Goal: Check status

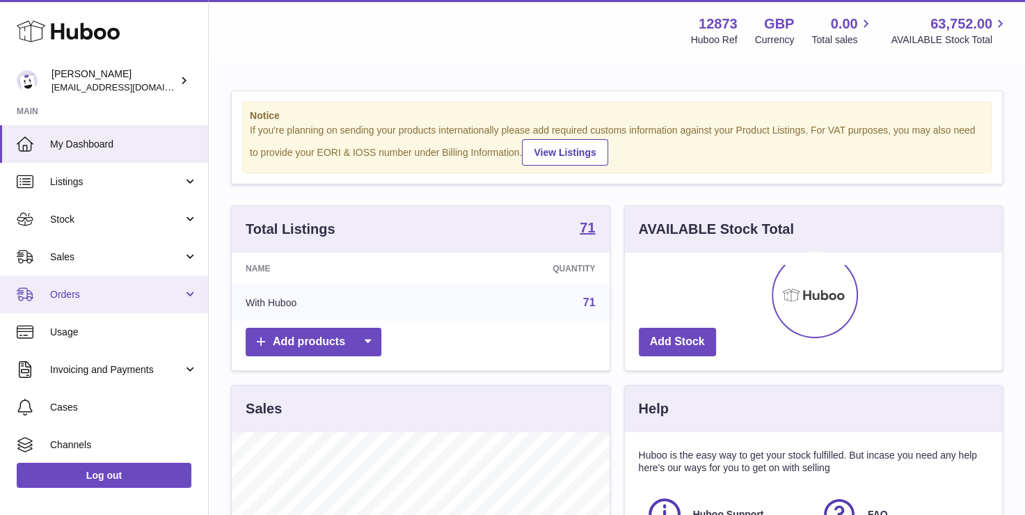
scroll to position [217, 377]
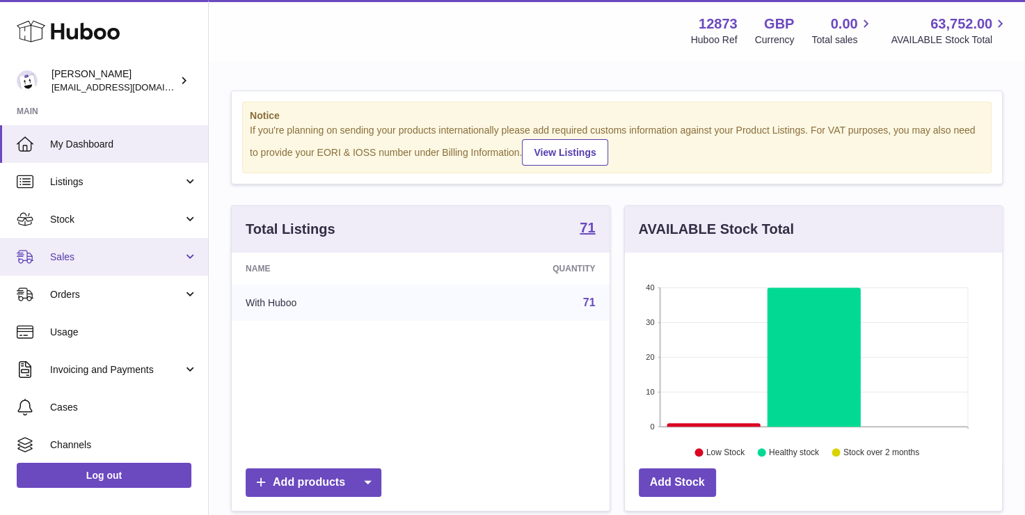
click at [97, 250] on span "Sales" at bounding box center [116, 256] width 133 height 13
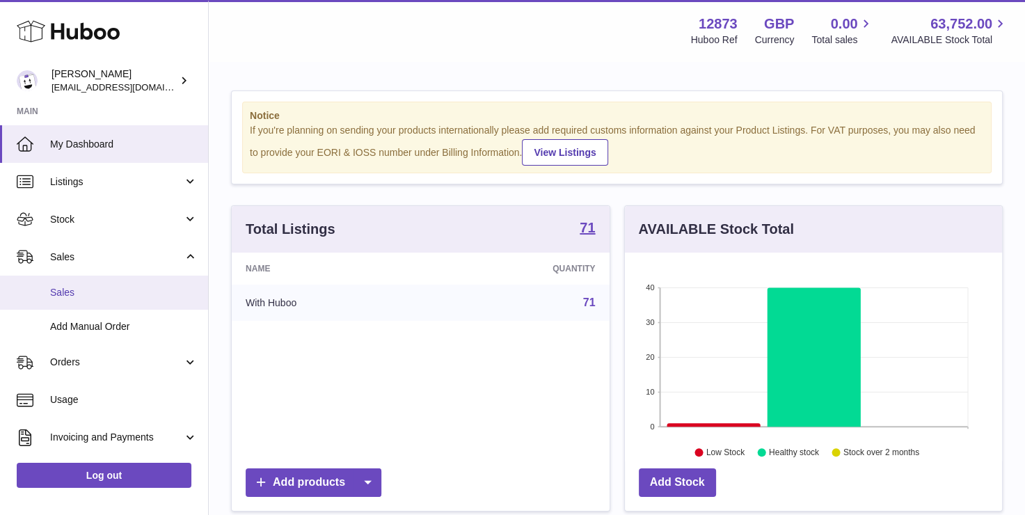
click at [89, 289] on span "Sales" at bounding box center [124, 292] width 148 height 13
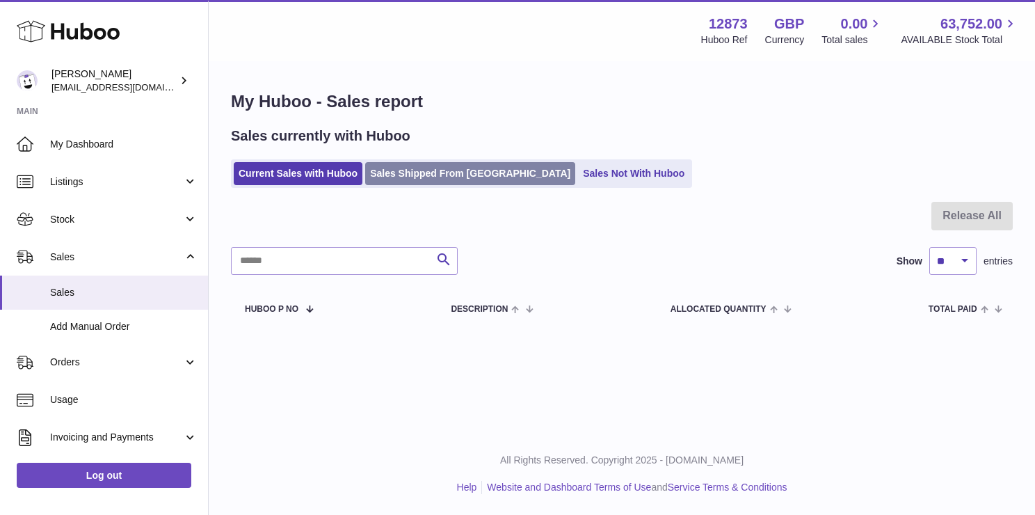
click at [375, 170] on link "Sales Shipped From [GEOGRAPHIC_DATA]" at bounding box center [470, 173] width 210 height 23
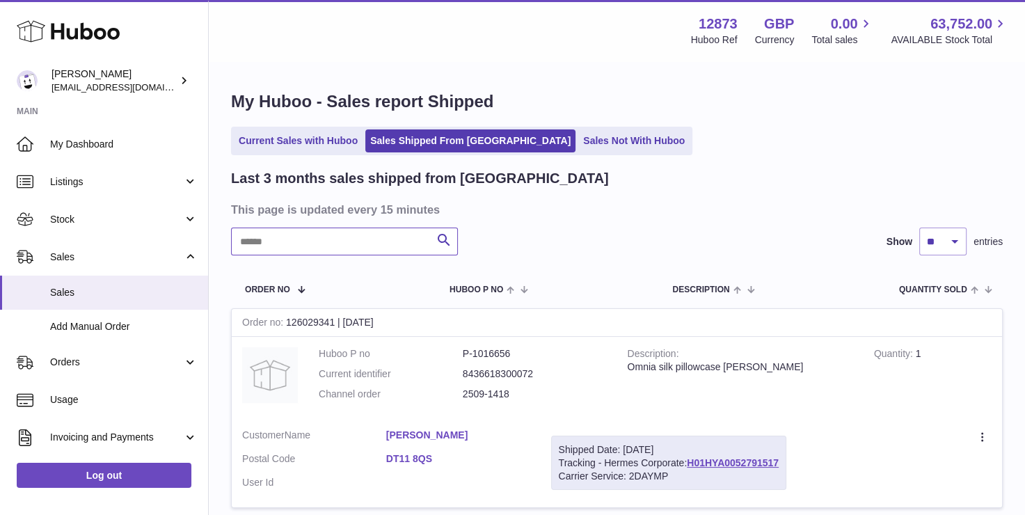
click at [306, 241] on input "text" at bounding box center [344, 242] width 227 height 28
paste input "*********"
type input "*********"
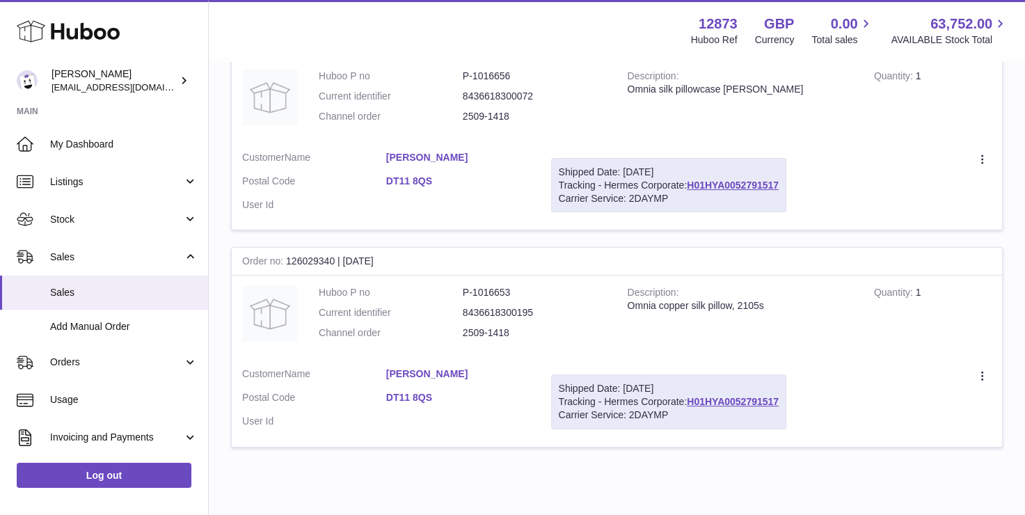
scroll to position [278, 0]
click at [730, 404] on link "H01HYA0052791517" at bounding box center [733, 400] width 92 height 11
drag, startPoint x: 687, startPoint y: 180, endPoint x: 781, endPoint y: 184, distance: 93.3
click at [781, 184] on div "Shipped Date: 6th Oct 2025 Tracking - Hermes Corporate: H01HYA0052791517 Carrie…" at bounding box center [668, 184] width 235 height 55
copy link "H01HYA0052791517"
